Goal: Information Seeking & Learning: Learn about a topic

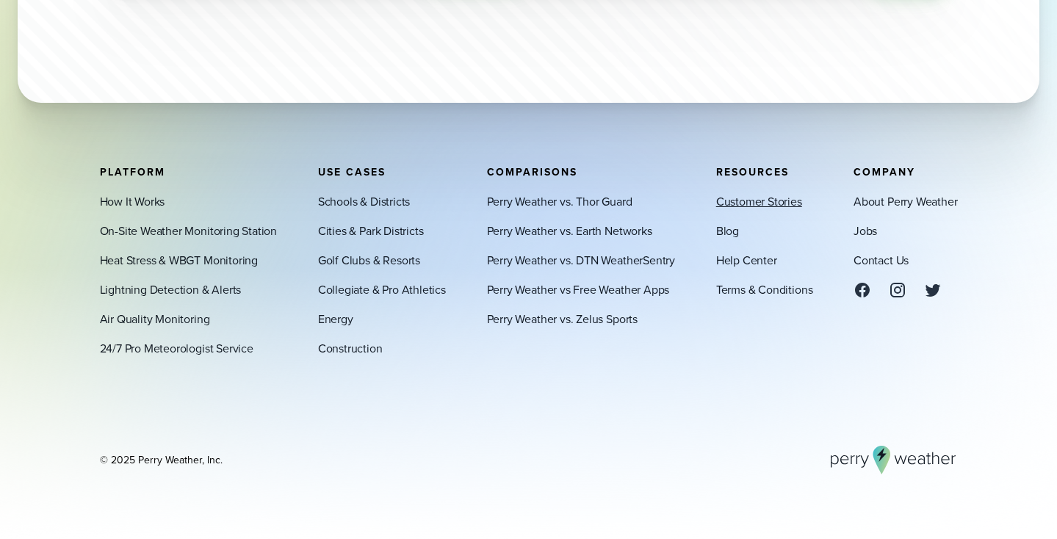
click at [747, 202] on link "Customer Stories" at bounding box center [759, 202] width 86 height 18
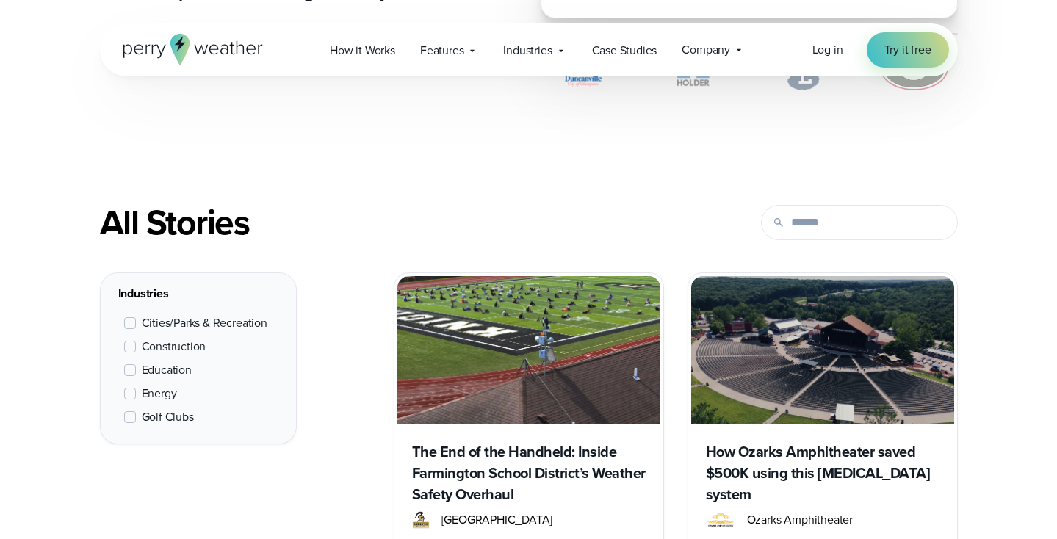
scroll to position [484, 0]
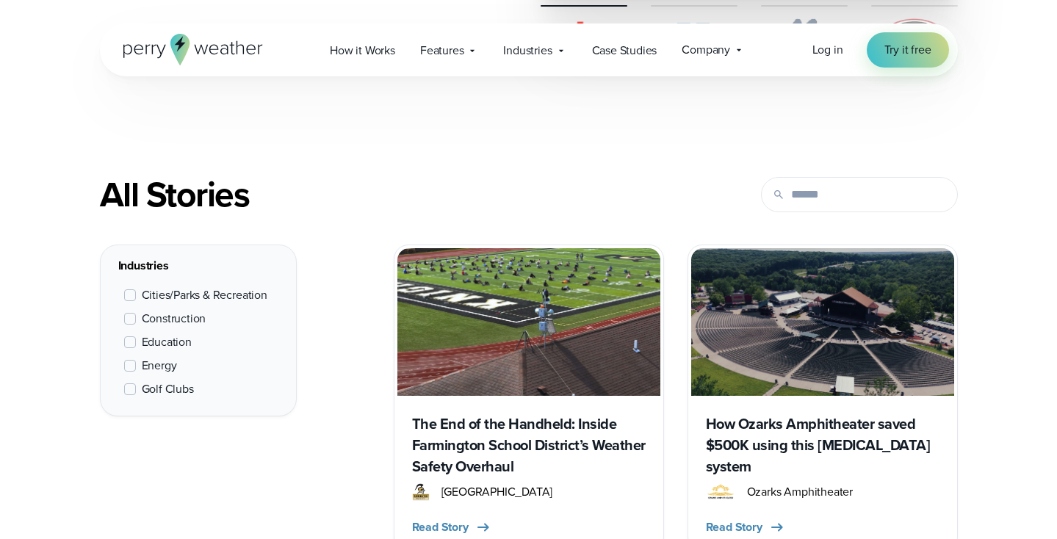
click at [130, 388] on span at bounding box center [130, 390] width 12 height 12
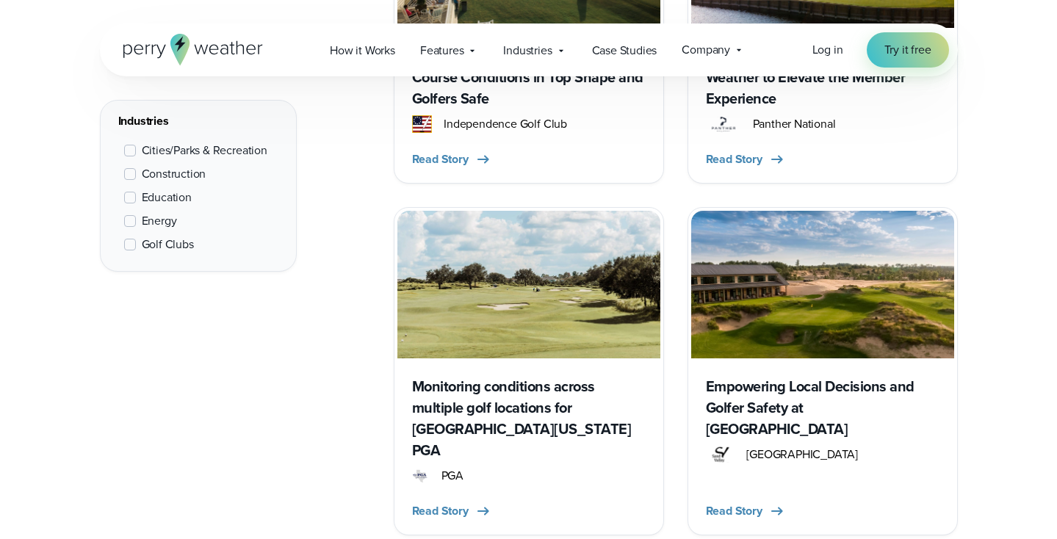
scroll to position [1517, 0]
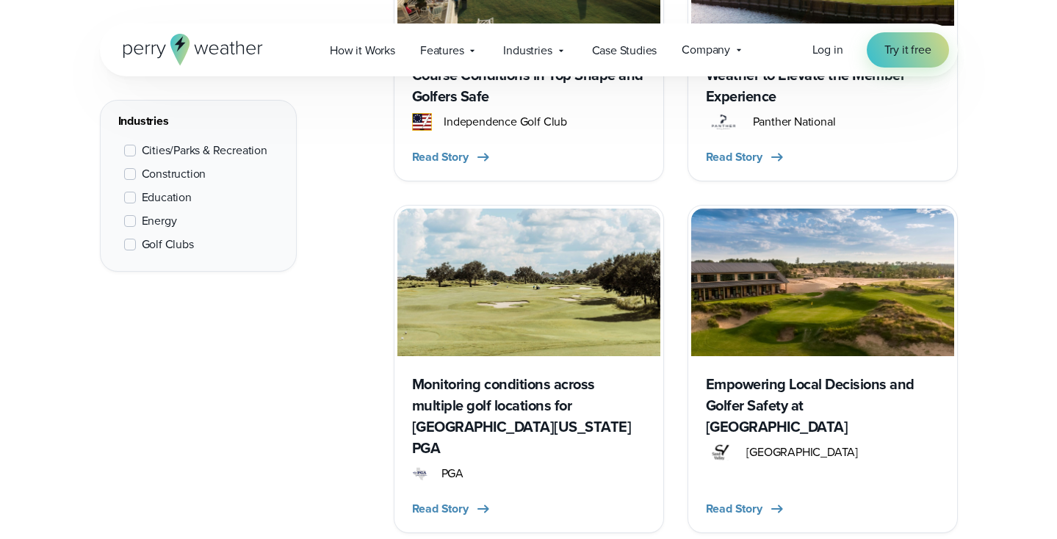
click at [773, 390] on h3 "Empowering Local Decisions and Golfer Safety at [GEOGRAPHIC_DATA]" at bounding box center [823, 406] width 234 height 64
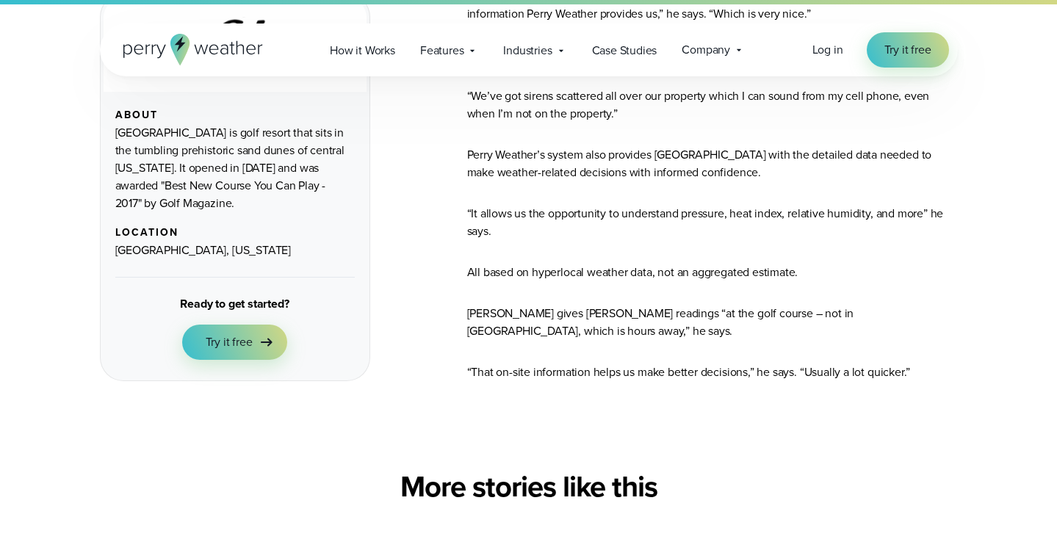
scroll to position [2727, 0]
